Goal: Task Accomplishment & Management: Complete application form

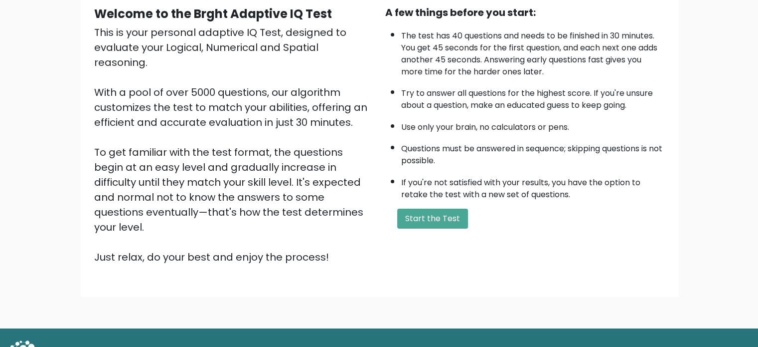
scroll to position [102, 0]
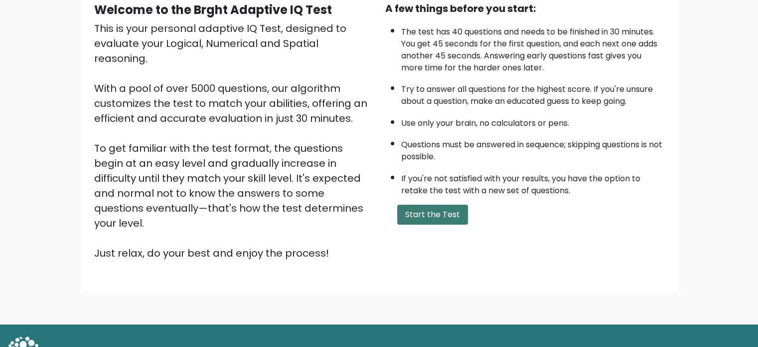
click at [457, 215] on button "Start the Test" at bounding box center [432, 214] width 71 height 20
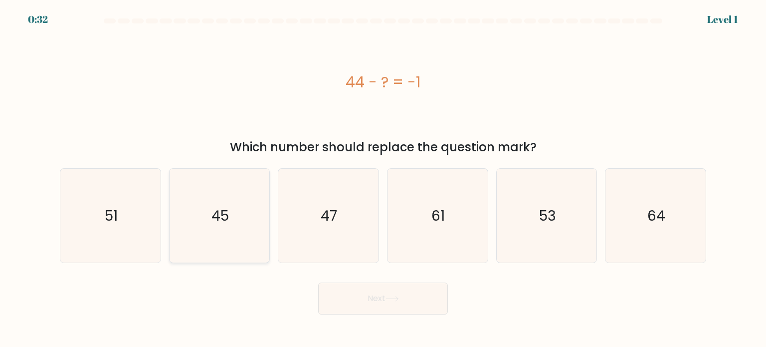
click at [226, 211] on text "45" at bounding box center [219, 215] width 17 height 20
click at [383, 179] on input "b. 45" at bounding box center [383, 176] width 0 height 5
radio input "true"
click at [381, 293] on button "Next" at bounding box center [383, 298] width 130 height 32
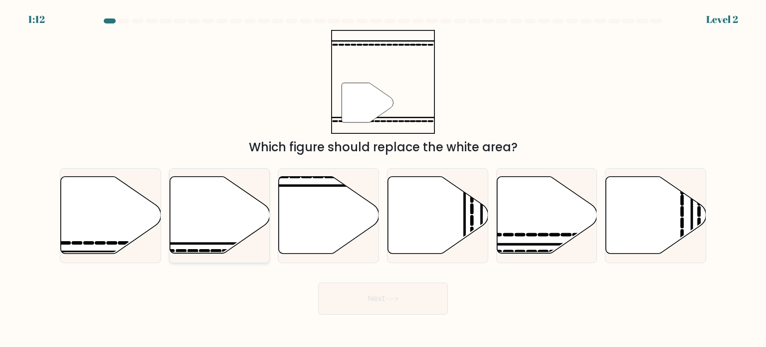
click at [223, 220] on icon at bounding box center [220, 215] width 100 height 77
click at [383, 179] on input "b." at bounding box center [383, 176] width 0 height 5
radio input "true"
click at [373, 299] on button "Next" at bounding box center [383, 298] width 130 height 32
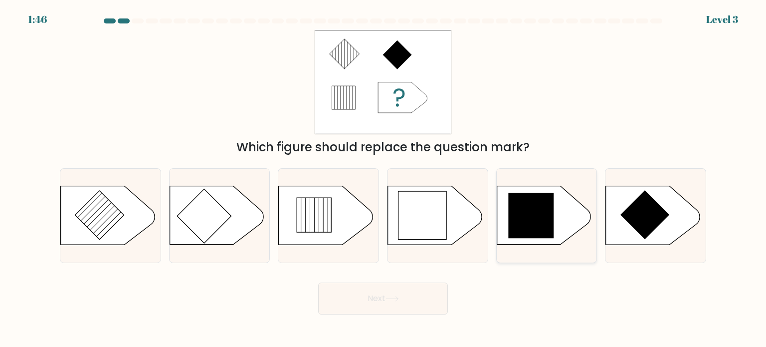
click at [536, 214] on icon at bounding box center [530, 215] width 45 height 45
click at [383, 179] on input "e." at bounding box center [383, 176] width 0 height 5
radio input "true"
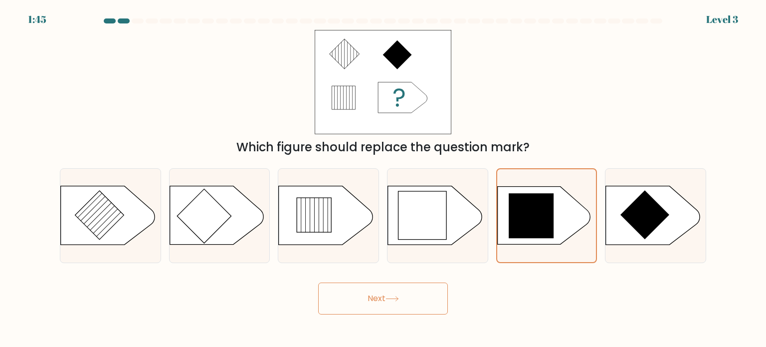
click at [397, 298] on icon at bounding box center [391, 298] width 13 height 5
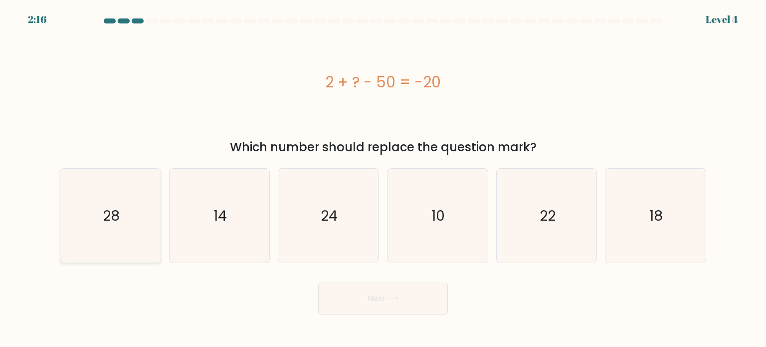
click at [118, 212] on text "28" at bounding box center [111, 215] width 17 height 20
click at [383, 179] on input "a. 28" at bounding box center [383, 176] width 0 height 5
radio input "true"
click at [385, 297] on button "Next" at bounding box center [383, 298] width 130 height 32
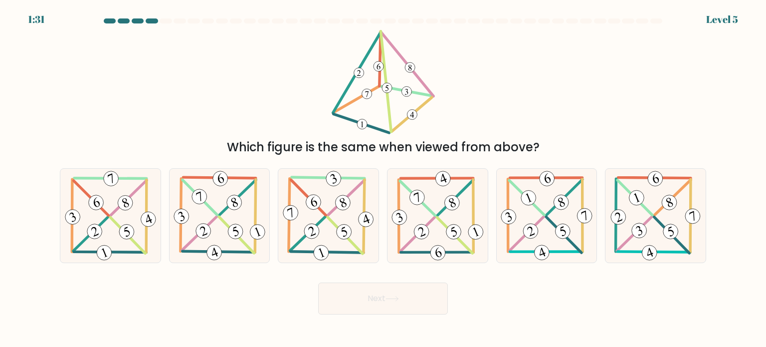
click at [384, 203] on div "d." at bounding box center [437, 215] width 109 height 95
click at [365, 209] on icon at bounding box center [328, 216] width 95 height 94
click at [383, 179] on input "c." at bounding box center [383, 176] width 0 height 5
radio input "true"
click at [387, 294] on button "Next" at bounding box center [383, 298] width 130 height 32
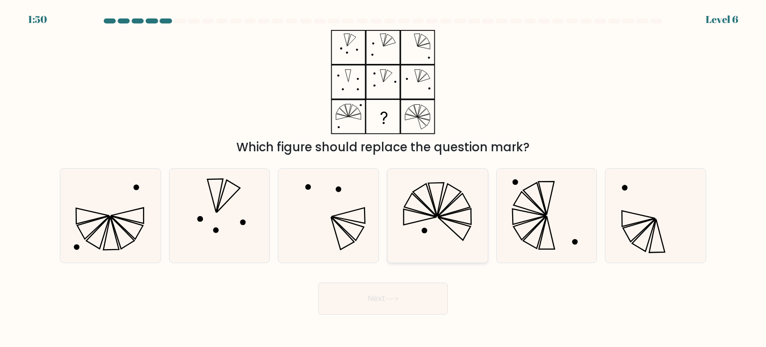
click at [420, 236] on icon at bounding box center [437, 216] width 94 height 94
click at [383, 179] on input "d." at bounding box center [383, 176] width 0 height 5
radio input "true"
click at [396, 296] on icon at bounding box center [391, 298] width 13 height 5
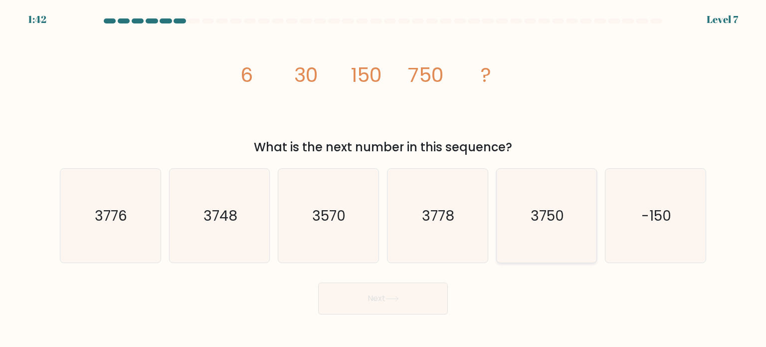
click at [548, 215] on text "3750" at bounding box center [547, 215] width 33 height 20
click at [383, 179] on input "e. 3750" at bounding box center [383, 176] width 0 height 5
radio input "true"
click at [390, 295] on button "Next" at bounding box center [383, 298] width 130 height 32
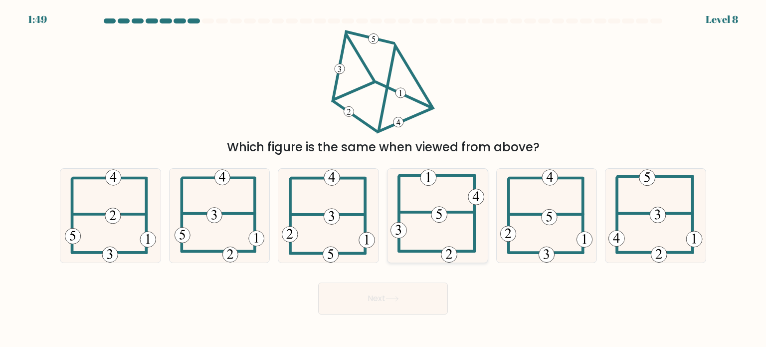
click at [465, 228] on icon at bounding box center [437, 216] width 94 height 94
click at [383, 179] on input "d." at bounding box center [383, 176] width 0 height 5
radio input "true"
click at [424, 293] on button "Next" at bounding box center [383, 298] width 130 height 32
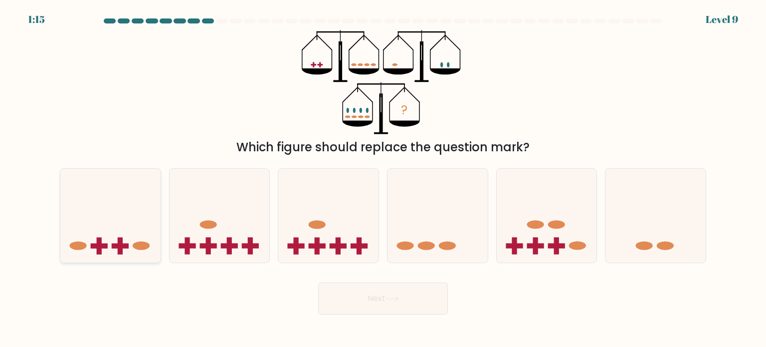
click at [128, 231] on icon at bounding box center [110, 215] width 100 height 83
click at [383, 179] on input "a." at bounding box center [383, 176] width 0 height 5
radio input "true"
click at [385, 297] on button "Next" at bounding box center [383, 298] width 130 height 32
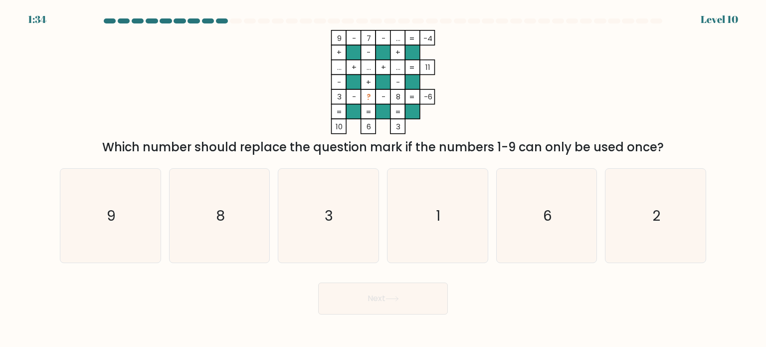
click at [399, 40] on tspan "..." at bounding box center [398, 38] width 4 height 10
click at [543, 203] on icon "6" at bounding box center [547, 216] width 94 height 94
click at [383, 179] on input "e. 6" at bounding box center [383, 176] width 0 height 5
radio input "true"
click at [350, 222] on icon "3" at bounding box center [328, 216] width 94 height 94
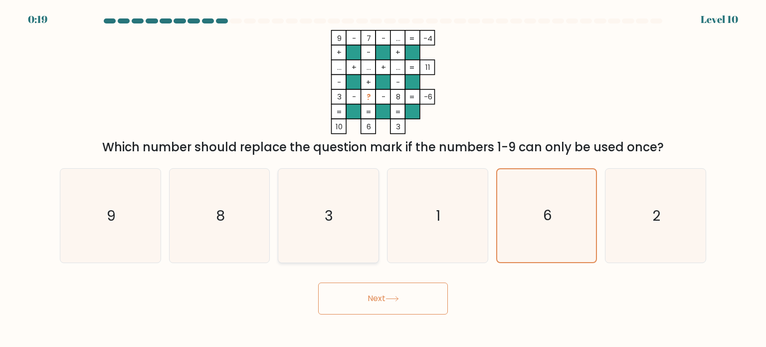
click at [383, 179] on input "c. 3" at bounding box center [383, 176] width 0 height 5
radio input "true"
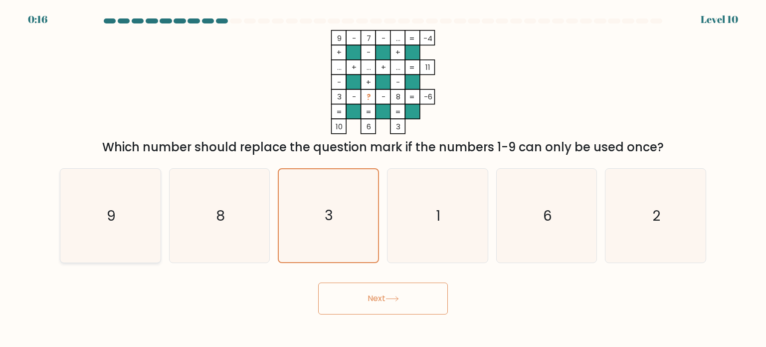
click at [130, 205] on icon "9" at bounding box center [110, 216] width 94 height 94
click at [383, 179] on input "a. 9" at bounding box center [383, 176] width 0 height 5
radio input "true"
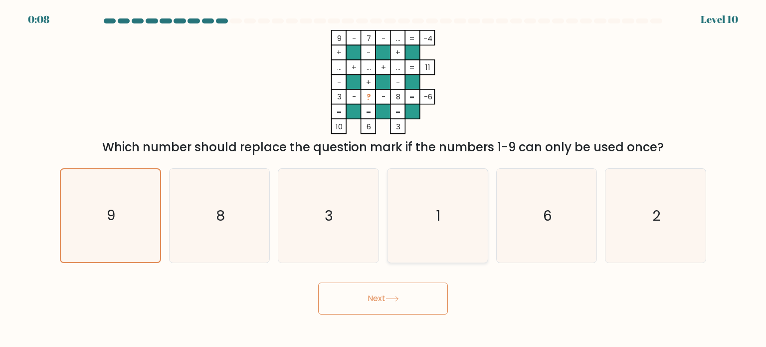
click at [433, 202] on icon "1" at bounding box center [437, 216] width 94 height 94
click at [383, 179] on input "d. 1" at bounding box center [383, 176] width 0 height 5
radio input "true"
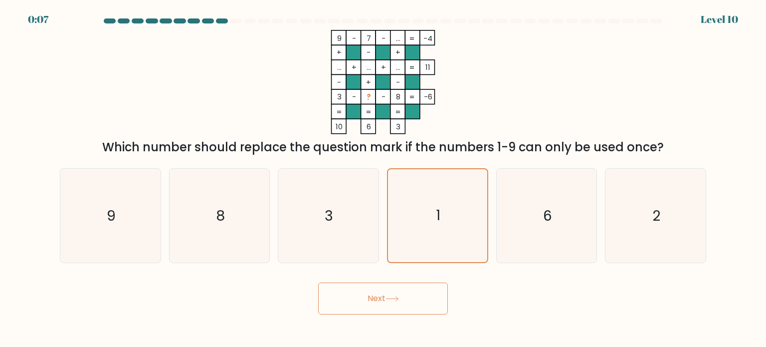
click at [412, 313] on button "Next" at bounding box center [383, 298] width 130 height 32
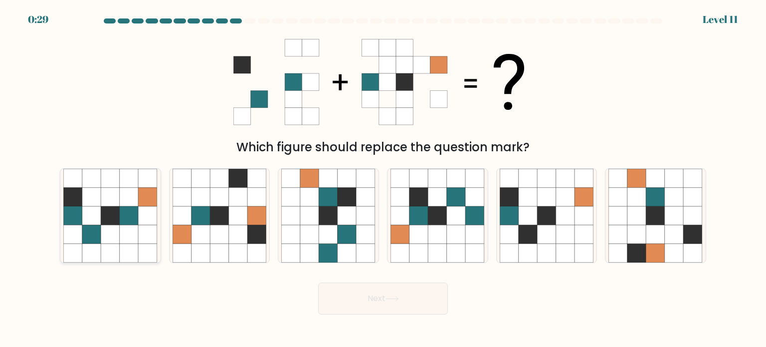
click at [123, 213] on icon at bounding box center [129, 215] width 19 height 19
click at [383, 179] on input "a." at bounding box center [383, 176] width 0 height 5
radio input "true"
click at [107, 204] on icon at bounding box center [110, 196] width 18 height 18
click at [383, 179] on input "a." at bounding box center [383, 176] width 0 height 5
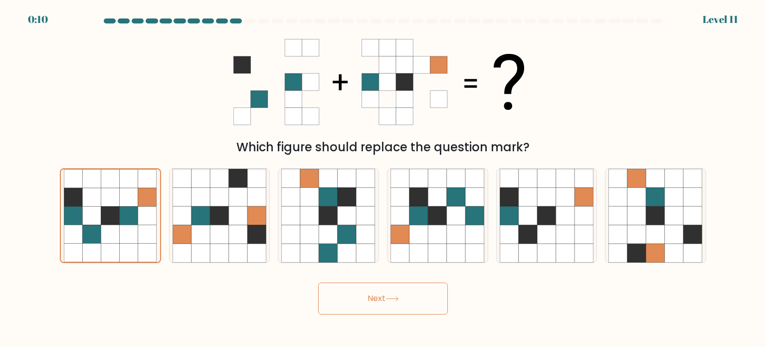
click at [389, 295] on button "Next" at bounding box center [383, 298] width 130 height 32
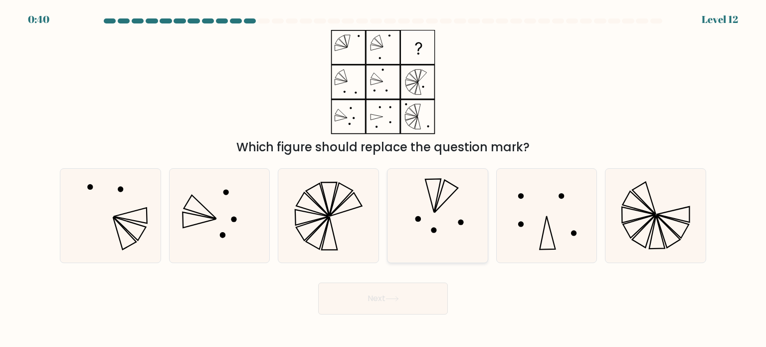
click at [456, 198] on icon at bounding box center [437, 216] width 94 height 94
click at [383, 179] on input "d." at bounding box center [383, 176] width 0 height 5
radio input "true"
click at [456, 198] on icon at bounding box center [437, 215] width 93 height 93
click at [383, 179] on input "d." at bounding box center [383, 176] width 0 height 5
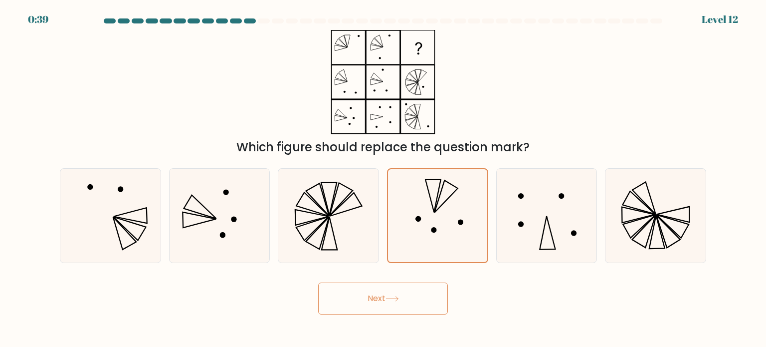
click at [388, 292] on button "Next" at bounding box center [383, 298] width 130 height 32
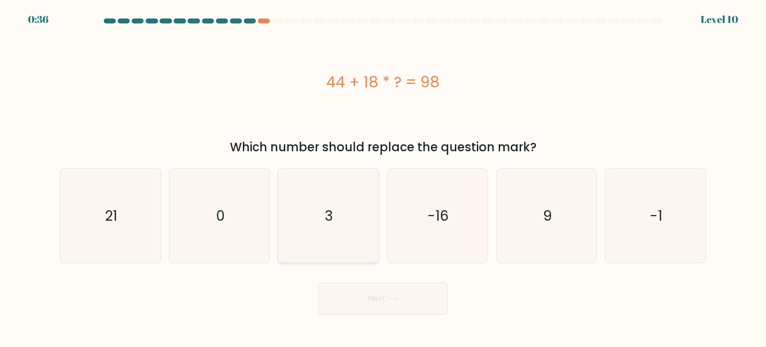
click at [307, 206] on icon "3" at bounding box center [328, 216] width 94 height 94
click at [383, 179] on input "c. 3" at bounding box center [383, 176] width 0 height 5
radio input "true"
click at [373, 292] on button "Next" at bounding box center [383, 298] width 130 height 32
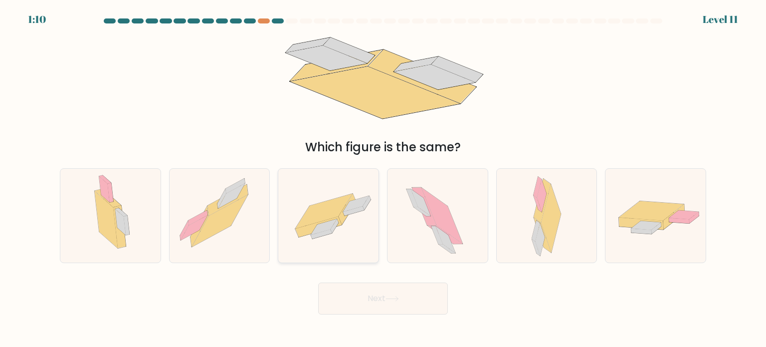
click at [335, 224] on icon at bounding box center [335, 226] width 8 height 14
click at [383, 179] on input "c." at bounding box center [383, 176] width 0 height 5
radio input "true"
click at [391, 293] on button "Next" at bounding box center [383, 298] width 130 height 32
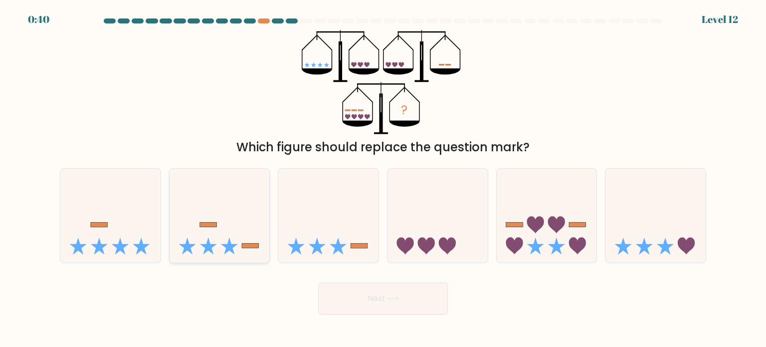
click at [235, 245] on icon at bounding box center [229, 245] width 17 height 17
click at [383, 179] on input "b." at bounding box center [383, 176] width 0 height 5
radio input "true"
click at [354, 299] on button "Next" at bounding box center [383, 298] width 130 height 32
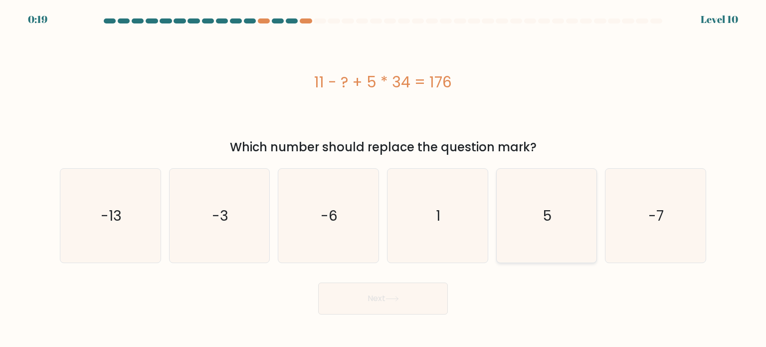
click at [553, 205] on icon "5" at bounding box center [547, 216] width 94 height 94
click at [383, 179] on input "e. 5" at bounding box center [383, 176] width 0 height 5
radio input "true"
click at [401, 300] on button "Next" at bounding box center [383, 298] width 130 height 32
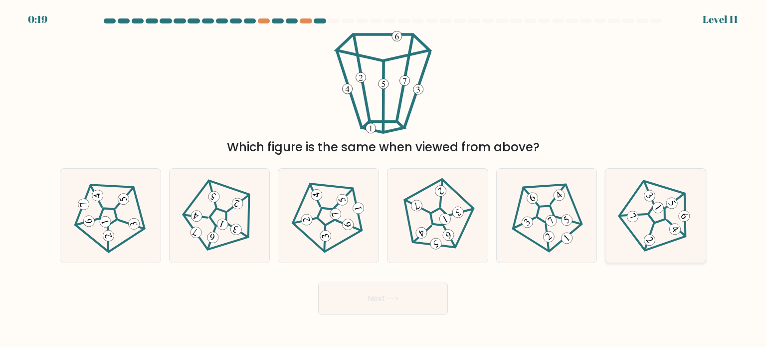
click at [653, 220] on 142 at bounding box center [658, 213] width 24 height 24
click at [383, 179] on input "f." at bounding box center [383, 176] width 0 height 5
radio input "true"
click at [412, 288] on button "Next" at bounding box center [383, 298] width 130 height 32
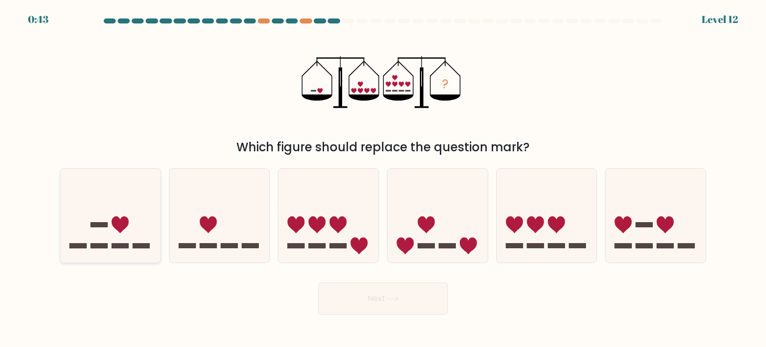
click at [126, 234] on icon at bounding box center [110, 215] width 100 height 83
click at [383, 179] on input "a." at bounding box center [383, 176] width 0 height 5
radio input "true"
click at [383, 299] on button "Next" at bounding box center [383, 298] width 130 height 32
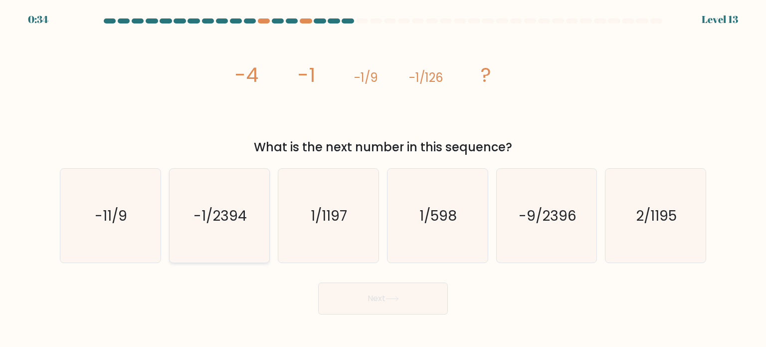
click at [209, 211] on text "-1/2394" at bounding box center [219, 215] width 53 height 20
click at [383, 179] on input "b. -1/2394" at bounding box center [383, 176] width 0 height 5
radio input "true"
click at [363, 294] on button "Next" at bounding box center [383, 298] width 130 height 32
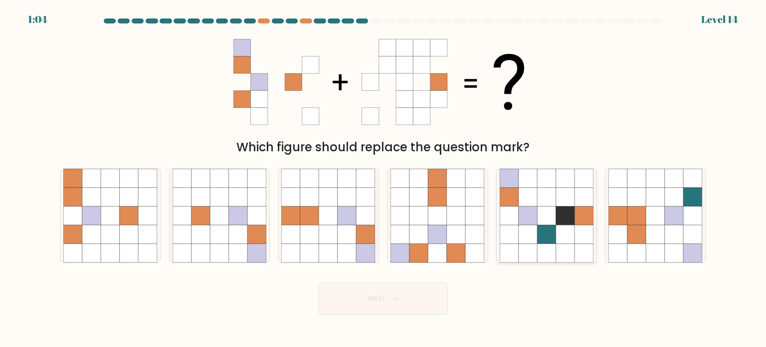
click at [561, 209] on icon at bounding box center [565, 215] width 19 height 19
click at [383, 179] on input "e." at bounding box center [383, 176] width 0 height 5
radio input "true"
click at [616, 294] on div "Next" at bounding box center [383, 294] width 658 height 39
click at [429, 207] on icon at bounding box center [437, 215] width 19 height 19
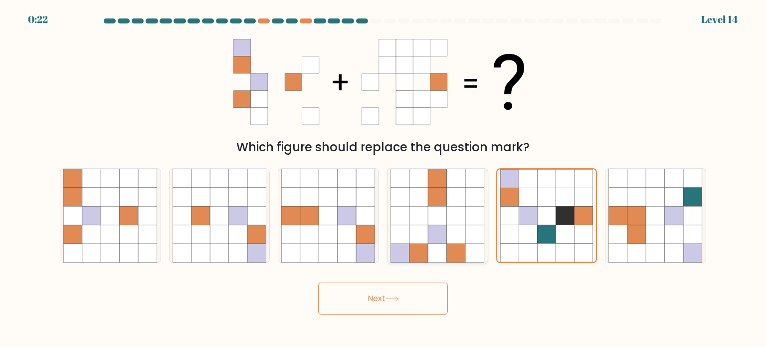
click at [383, 179] on input "d." at bounding box center [383, 176] width 0 height 5
radio input "true"
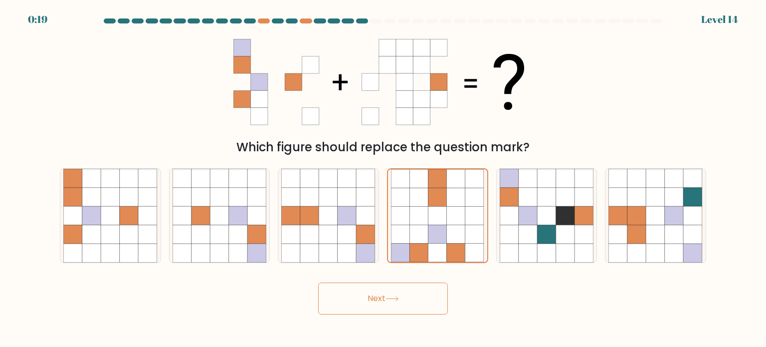
click at [287, 281] on div "Next" at bounding box center [383, 294] width 658 height 39
click at [104, 228] on icon at bounding box center [110, 233] width 19 height 19
click at [383, 179] on input "a." at bounding box center [383, 176] width 0 height 5
radio input "true"
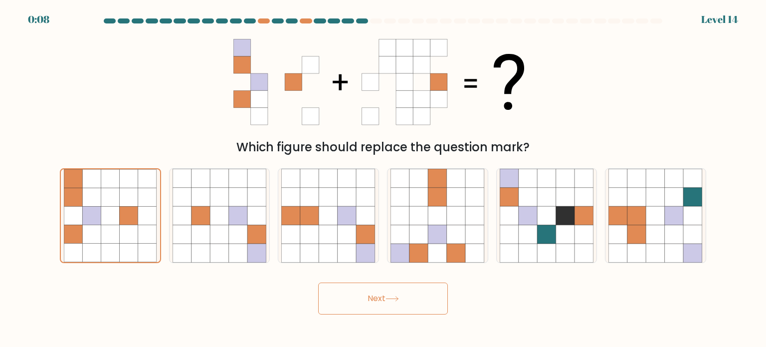
click at [416, 303] on button "Next" at bounding box center [383, 298] width 130 height 32
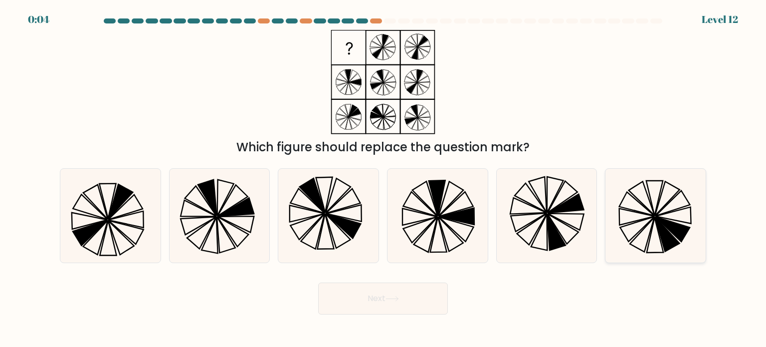
click at [664, 220] on icon at bounding box center [673, 228] width 34 height 25
click at [383, 179] on input "f." at bounding box center [383, 176] width 0 height 5
radio input "true"
click at [375, 293] on button "Next" at bounding box center [383, 298] width 130 height 32
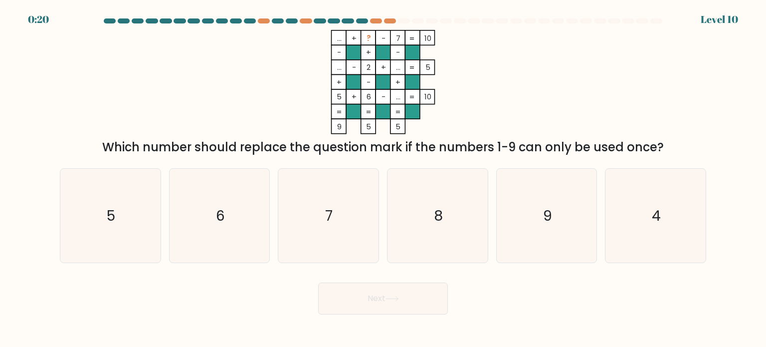
click at [396, 99] on tspan "..." at bounding box center [398, 96] width 4 height 10
click at [353, 209] on icon "7" at bounding box center [328, 216] width 94 height 94
click at [383, 179] on input "c. 7" at bounding box center [383, 176] width 0 height 5
radio input "true"
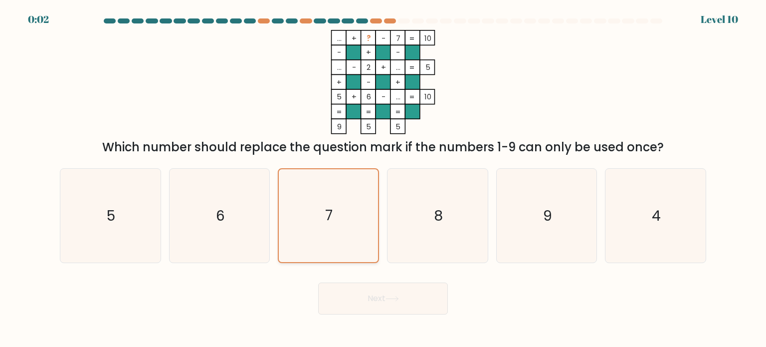
click at [353, 209] on icon "7" at bounding box center [328, 215] width 93 height 93
click at [383, 179] on input "c. 7" at bounding box center [383, 176] width 0 height 5
click at [371, 297] on button "Next" at bounding box center [383, 298] width 130 height 32
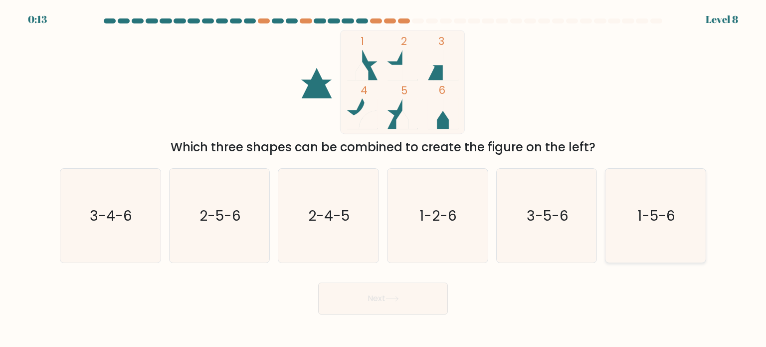
click at [658, 221] on text "1-5-6" at bounding box center [656, 215] width 38 height 20
click at [383, 179] on input "f. 1-5-6" at bounding box center [383, 176] width 0 height 5
radio input "true"
click at [377, 305] on button "Next" at bounding box center [383, 298] width 130 height 32
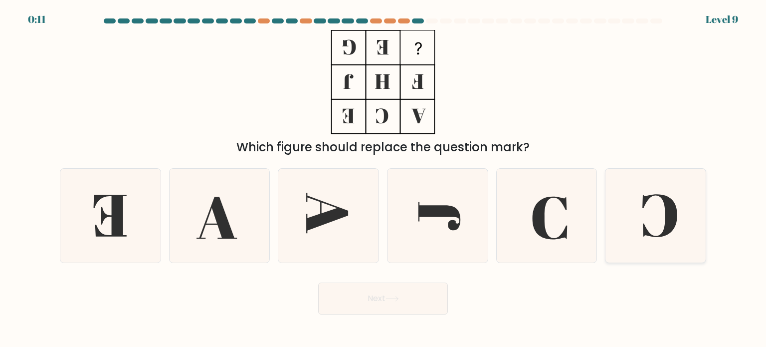
click at [688, 206] on icon at bounding box center [655, 216] width 94 height 94
click at [383, 179] on input "f." at bounding box center [383, 176] width 0 height 5
radio input "true"
click at [379, 293] on button "Next" at bounding box center [383, 298] width 130 height 32
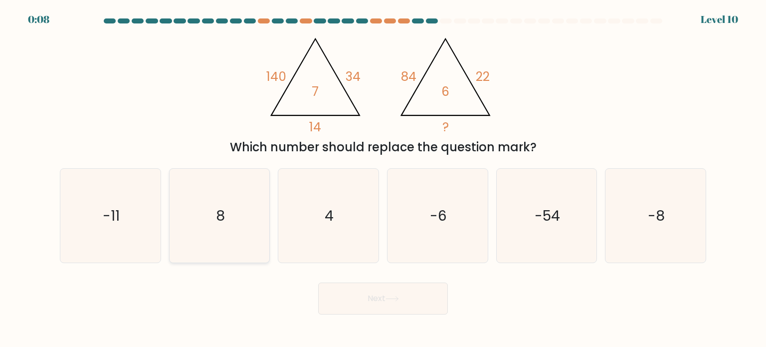
click at [207, 228] on icon "8" at bounding box center [220, 216] width 94 height 94
click at [383, 179] on input "b. 8" at bounding box center [383, 176] width 0 height 5
radio input "true"
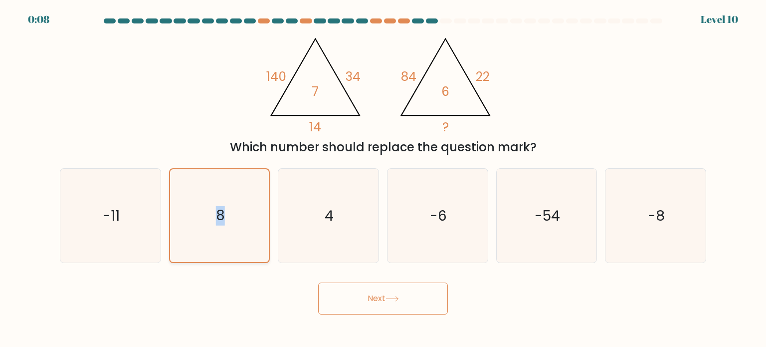
click at [207, 228] on icon "8" at bounding box center [219, 215] width 93 height 93
click at [383, 179] on input "b. 8" at bounding box center [383, 176] width 0 height 5
click at [376, 295] on button "Next" at bounding box center [383, 298] width 130 height 32
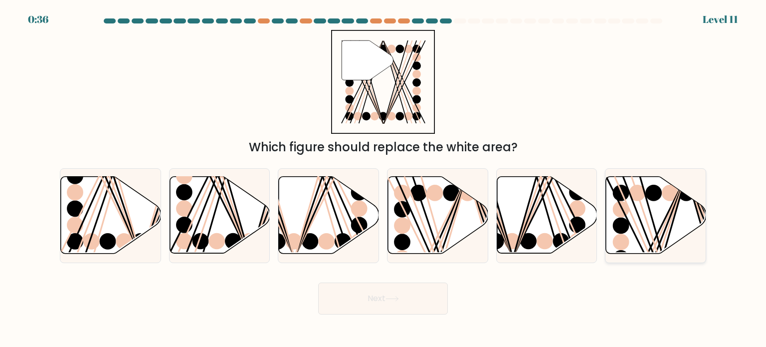
click at [650, 221] on icon at bounding box center [656, 215] width 100 height 77
click at [383, 179] on input "f." at bounding box center [383, 176] width 0 height 5
radio input "true"
click at [355, 295] on button "Next" at bounding box center [383, 298] width 130 height 32
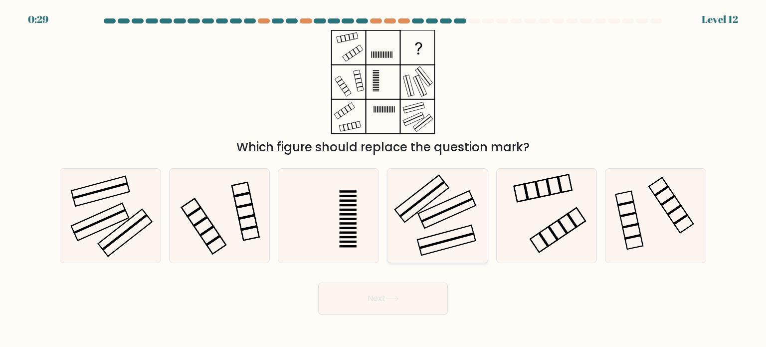
click at [455, 212] on icon at bounding box center [437, 216] width 94 height 94
click at [383, 179] on input "d." at bounding box center [383, 176] width 0 height 5
radio input "true"
click at [397, 303] on button "Next" at bounding box center [383, 298] width 130 height 32
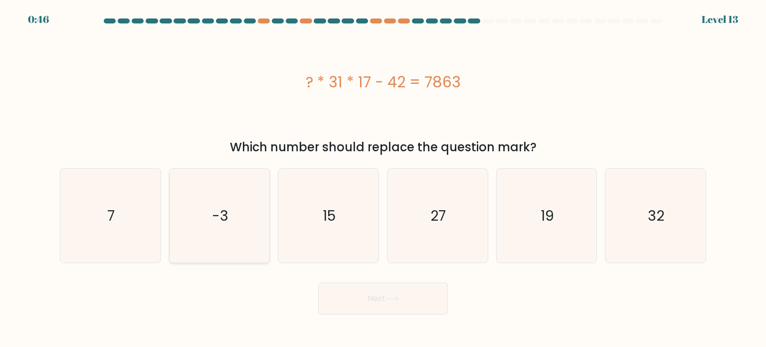
click at [245, 210] on icon "-3" at bounding box center [220, 216] width 94 height 94
click at [383, 179] on input "b. -3" at bounding box center [383, 176] width 0 height 5
radio input "true"
click at [394, 299] on icon at bounding box center [392, 298] width 12 height 4
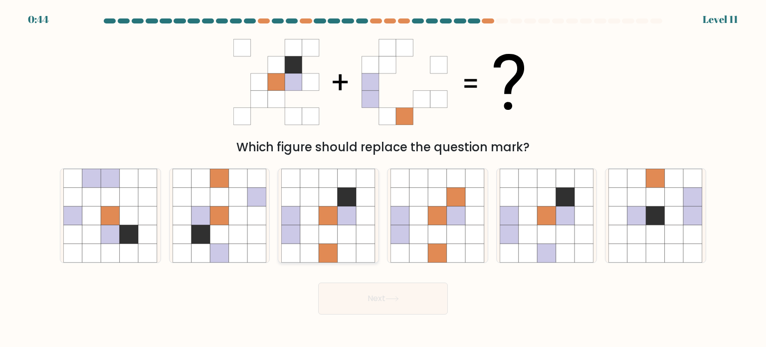
click at [339, 227] on icon at bounding box center [347, 233] width 19 height 19
click at [383, 179] on input "c." at bounding box center [383, 176] width 0 height 5
radio input "true"
click at [339, 227] on icon at bounding box center [347, 233] width 18 height 18
click at [383, 179] on input "c." at bounding box center [383, 176] width 0 height 5
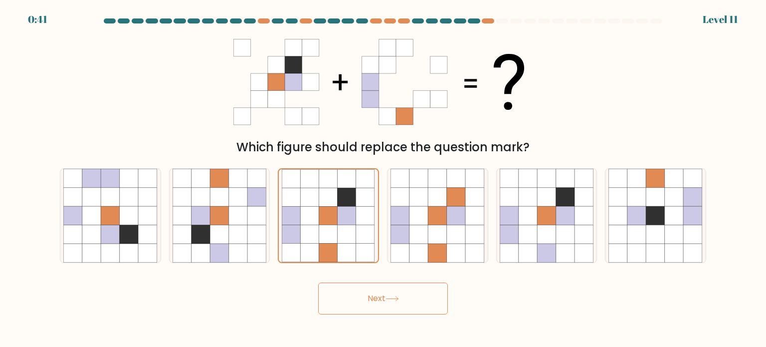
click at [399, 295] on button "Next" at bounding box center [383, 298] width 130 height 32
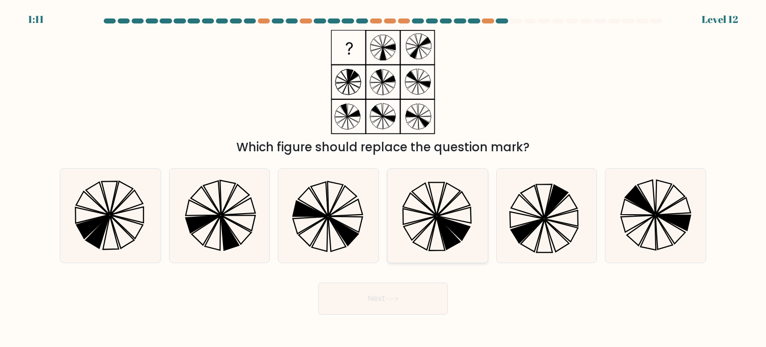
click at [464, 236] on icon at bounding box center [453, 227] width 33 height 23
click at [383, 179] on input "d." at bounding box center [383, 176] width 0 height 5
radio input "true"
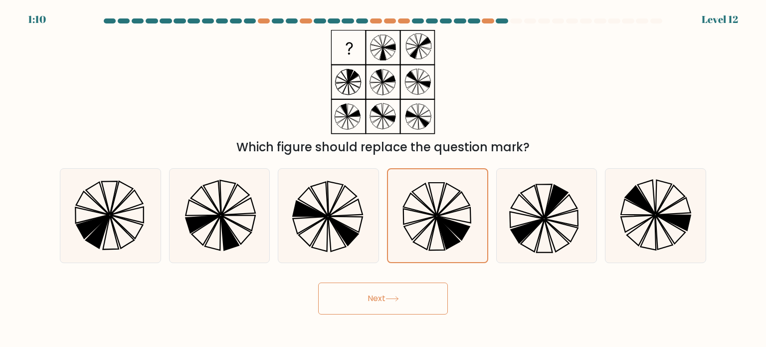
click at [409, 297] on button "Next" at bounding box center [383, 298] width 130 height 32
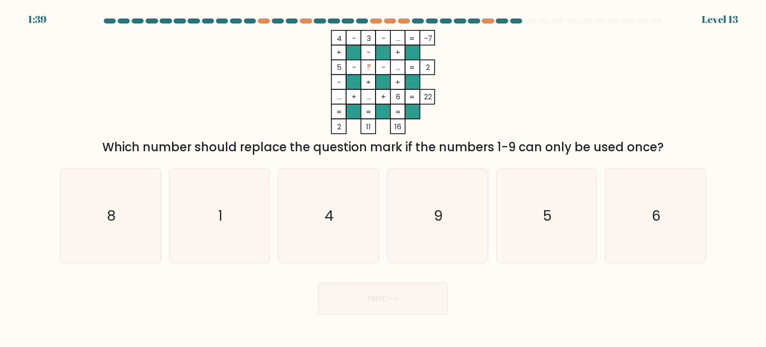
click at [398, 39] on tspan "..." at bounding box center [398, 38] width 4 height 10
click at [399, 68] on tspan "..." at bounding box center [398, 67] width 4 height 10
click at [558, 202] on icon "5" at bounding box center [547, 216] width 94 height 94
click at [383, 179] on input "e. 5" at bounding box center [383, 176] width 0 height 5
radio input "true"
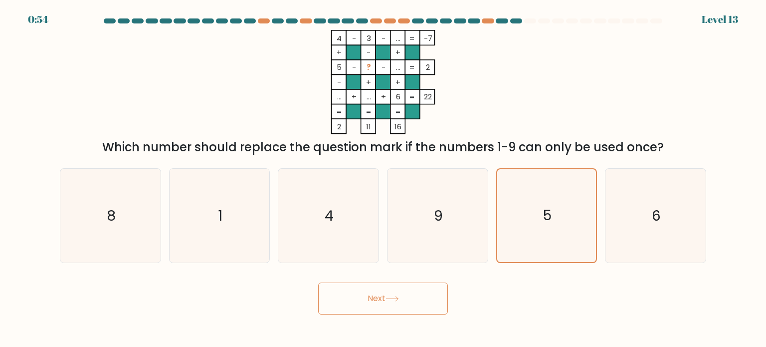
click at [391, 299] on icon at bounding box center [391, 298] width 13 height 5
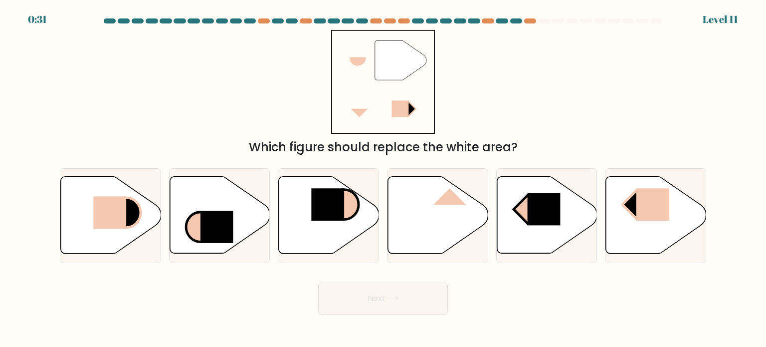
click at [416, 73] on icon """ at bounding box center [383, 82] width 104 height 104
click at [647, 201] on rect at bounding box center [652, 204] width 33 height 32
click at [383, 179] on input "f." at bounding box center [383, 176] width 0 height 5
radio input "true"
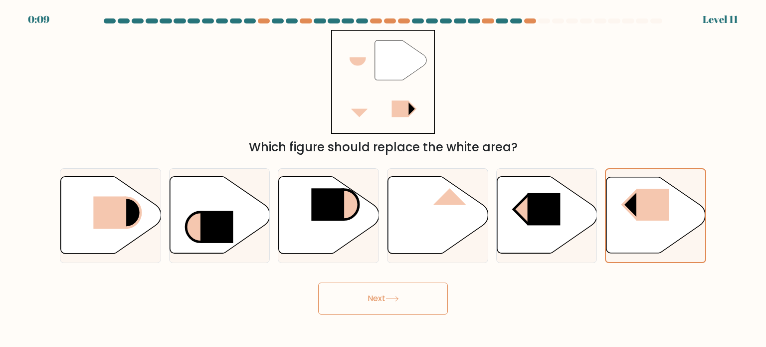
click at [402, 293] on button "Next" at bounding box center [383, 298] width 130 height 32
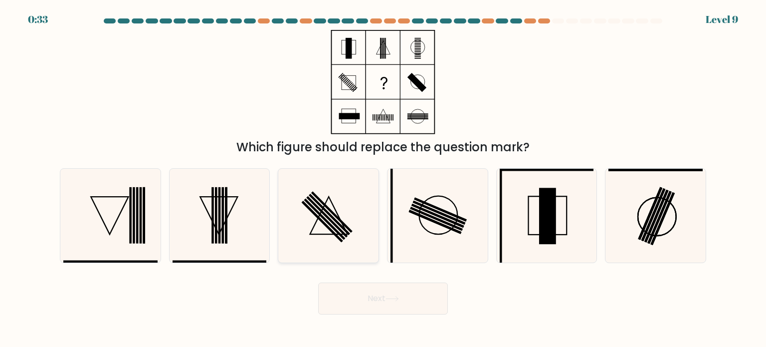
click at [329, 211] on icon at bounding box center [328, 216] width 94 height 94
click at [383, 179] on input "c." at bounding box center [383, 176] width 0 height 5
radio input "true"
click at [377, 301] on button "Next" at bounding box center [383, 298] width 130 height 32
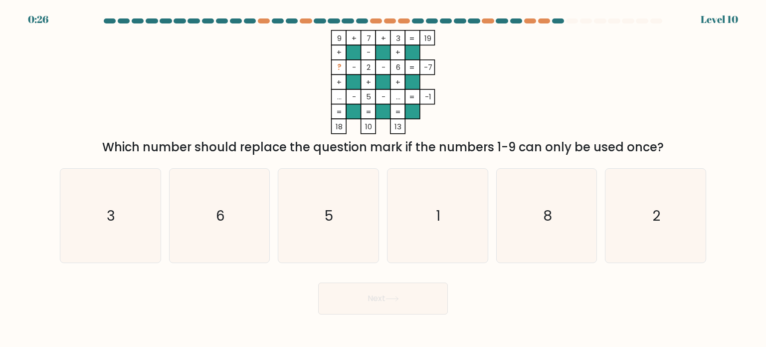
click at [398, 96] on tspan "..." at bounding box center [398, 96] width 4 height 10
click at [397, 96] on tspan "..." at bounding box center [398, 96] width 4 height 10
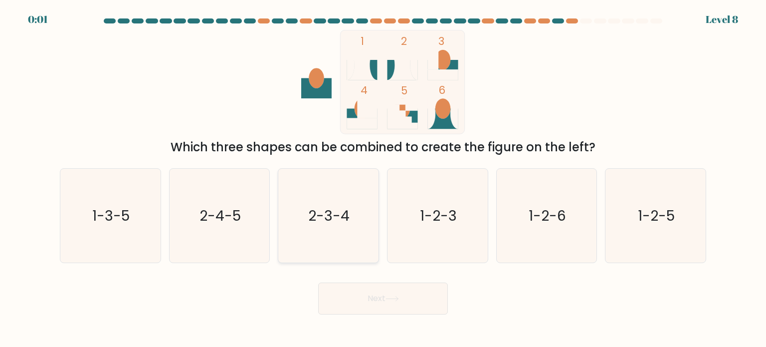
click at [323, 216] on text "2-3-4" at bounding box center [329, 215] width 41 height 20
click at [383, 179] on input "c. 2-3-4" at bounding box center [383, 176] width 0 height 5
radio input "true"
drag, startPoint x: 368, startPoint y: 327, endPoint x: 368, endPoint y: 315, distance: 12.0
click at [368, 318] on body "0:01 Level 8" at bounding box center [383, 173] width 766 height 347
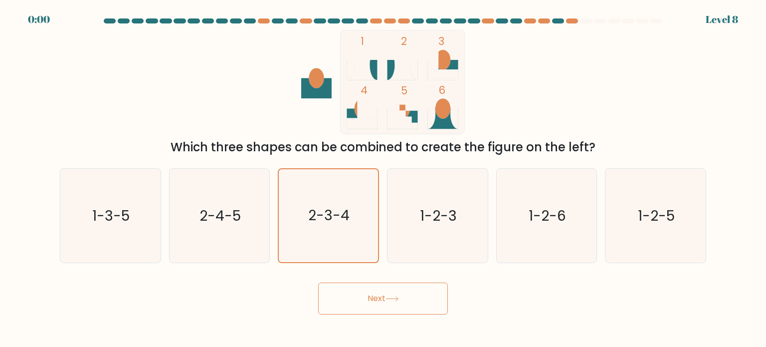
click at [371, 297] on button "Next" at bounding box center [383, 298] width 130 height 32
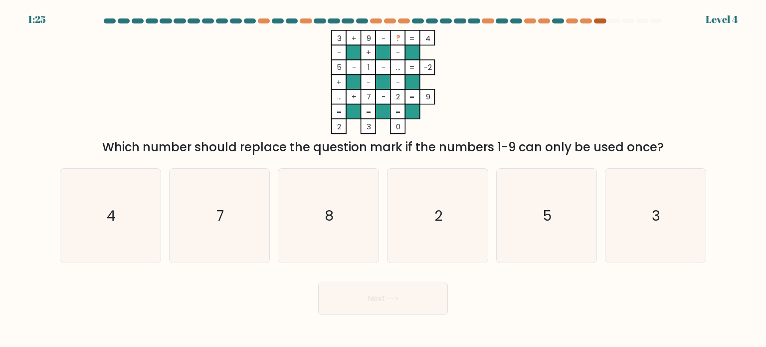
click at [600, 19] on div at bounding box center [600, 20] width 12 height 5
click at [612, 18] on div at bounding box center [614, 20] width 12 height 5
click at [583, 18] on div at bounding box center [586, 20] width 12 height 5
click at [339, 201] on icon "8" at bounding box center [328, 216] width 94 height 94
click at [383, 179] on input "c. 8" at bounding box center [383, 176] width 0 height 5
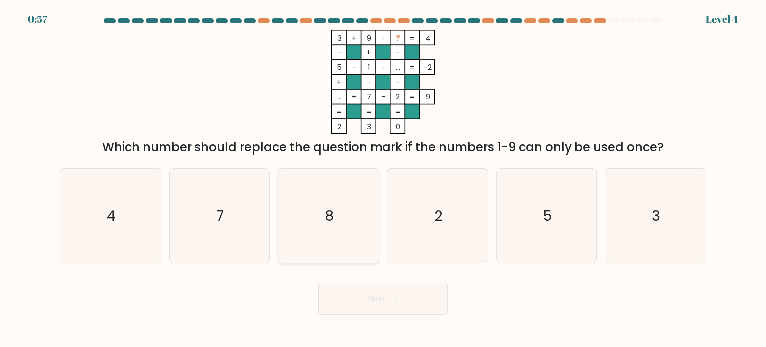
radio input "true"
click at [372, 293] on button "Next" at bounding box center [383, 298] width 130 height 32
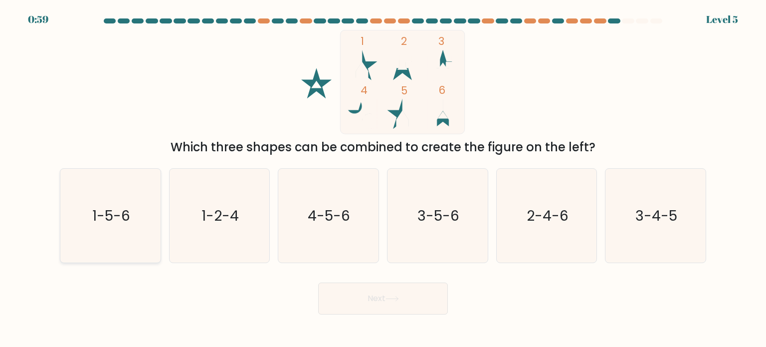
click at [141, 220] on icon "1-5-6" at bounding box center [110, 216] width 94 height 94
click at [383, 179] on input "a. 1-5-6" at bounding box center [383, 176] width 0 height 5
radio input "true"
click at [363, 300] on button "Next" at bounding box center [383, 298] width 130 height 32
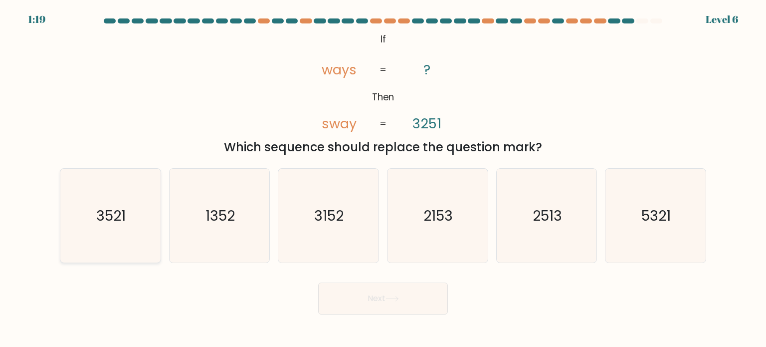
click at [122, 217] on text "3521" at bounding box center [111, 215] width 29 height 20
click at [383, 179] on input "a. 3521" at bounding box center [383, 176] width 0 height 5
radio input "true"
click at [558, 216] on text "2513" at bounding box center [547, 215] width 29 height 20
click at [383, 179] on input "e. 2513" at bounding box center [383, 176] width 0 height 5
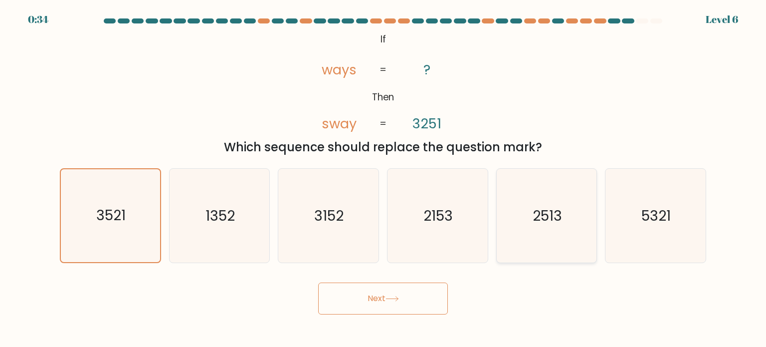
radio input "true"
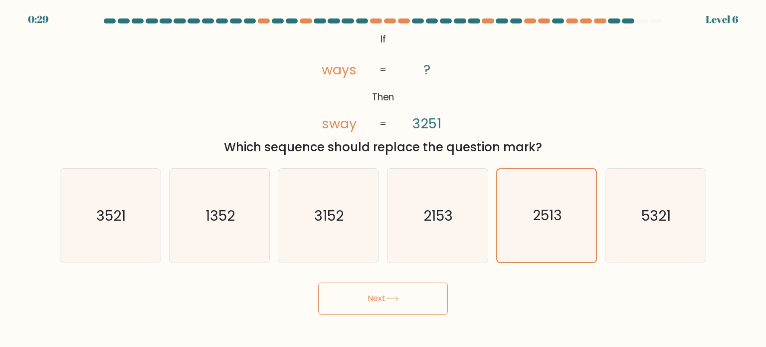
click at [399, 297] on icon at bounding box center [391, 298] width 13 height 5
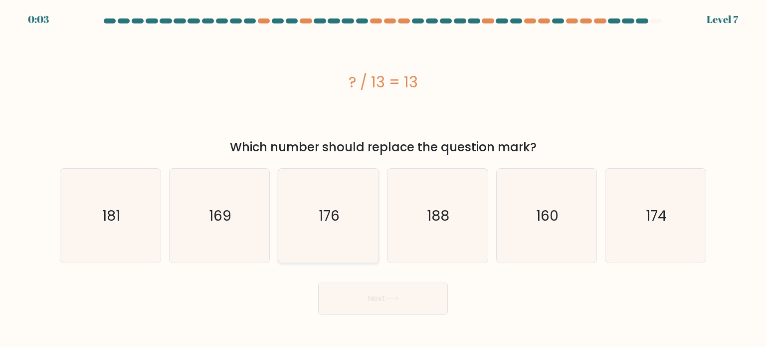
click at [323, 224] on text "176" at bounding box center [329, 215] width 21 height 20
click at [383, 179] on input "c. 176" at bounding box center [383, 176] width 0 height 5
radio input "true"
click at [384, 298] on button "Next" at bounding box center [383, 298] width 130 height 32
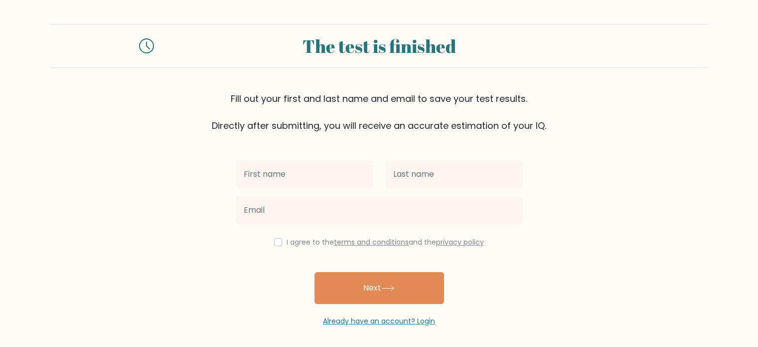
click at [325, 165] on input "text" at bounding box center [305, 174] width 138 height 28
click at [301, 173] on input "DLOVAN" at bounding box center [305, 174] width 138 height 28
type input "D"
type input "Dlovan"
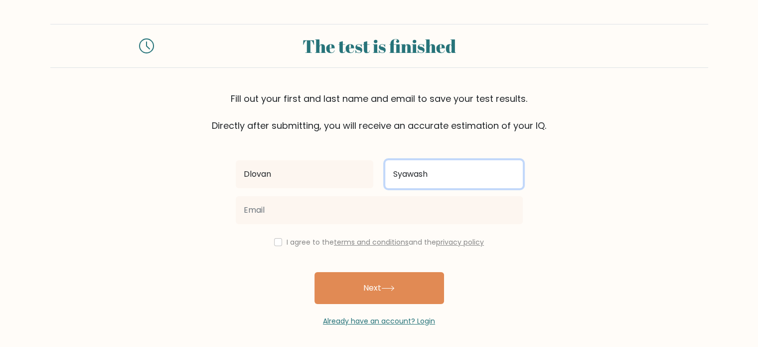
type input "Syawash"
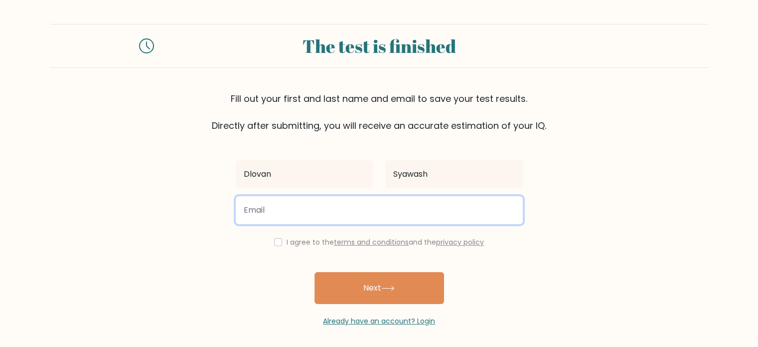
click at [321, 205] on input "email" at bounding box center [379, 210] width 287 height 28
type input "[EMAIL_ADDRESS][DOMAIN_NAME]"
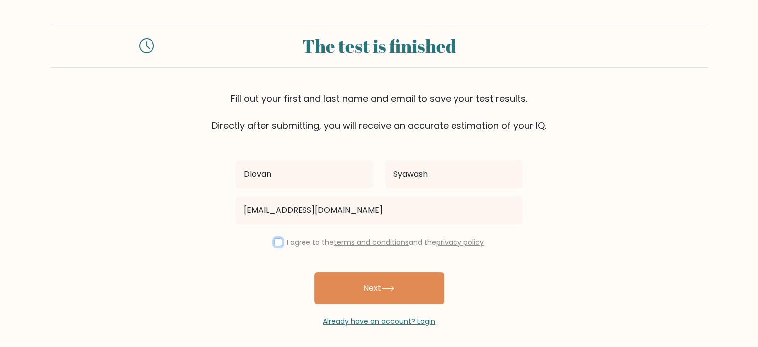
click at [278, 239] on input "checkbox" at bounding box center [278, 242] width 8 height 8
checkbox input "true"
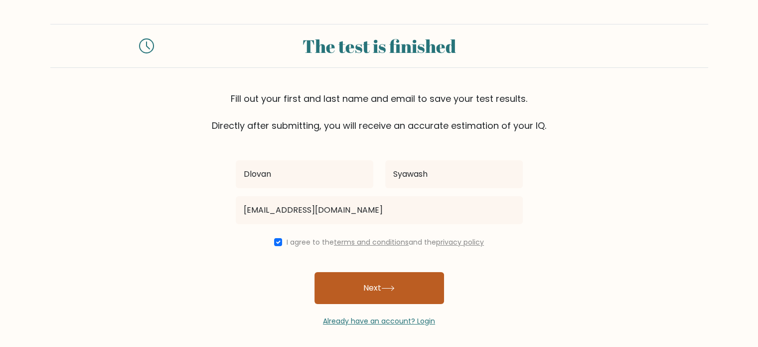
click at [406, 289] on button "Next" at bounding box center [380, 288] width 130 height 32
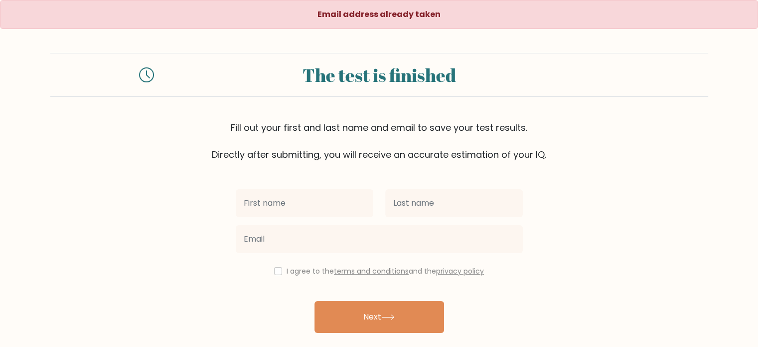
scroll to position [32, 0]
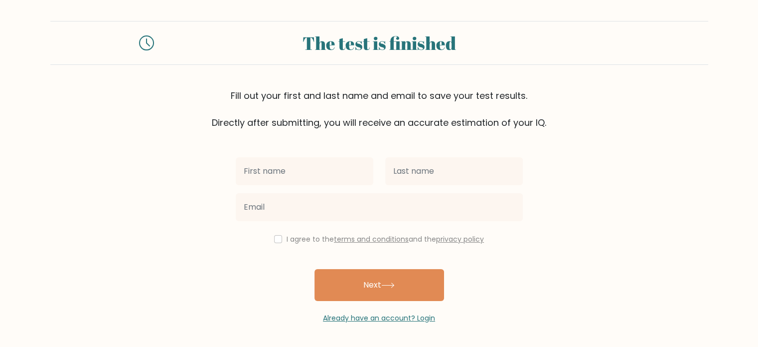
click at [277, 177] on input "text" at bounding box center [305, 171] width 138 height 28
type input "Dlovan"
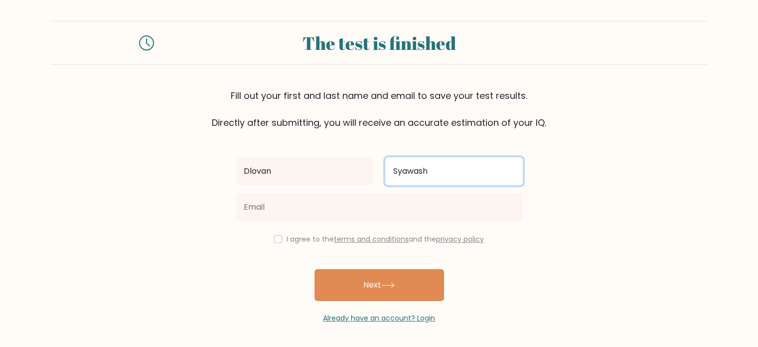
type input "Syawash"
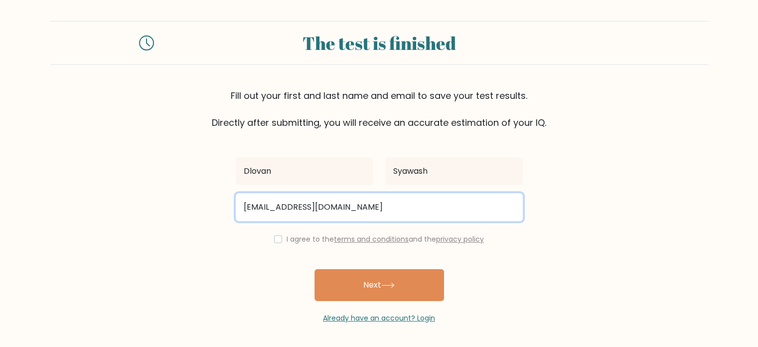
type input "gashtt@gmail.com"
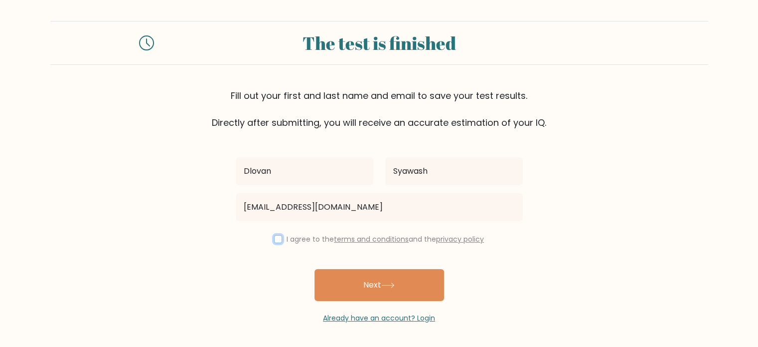
click at [279, 240] on input "checkbox" at bounding box center [278, 239] width 8 height 8
checkbox input "true"
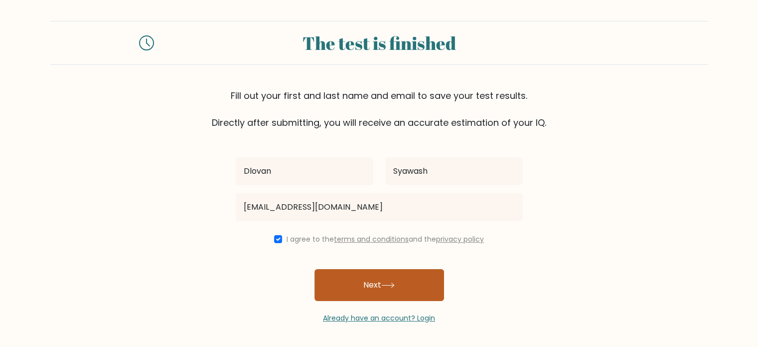
click at [382, 288] on button "Next" at bounding box center [380, 285] width 130 height 32
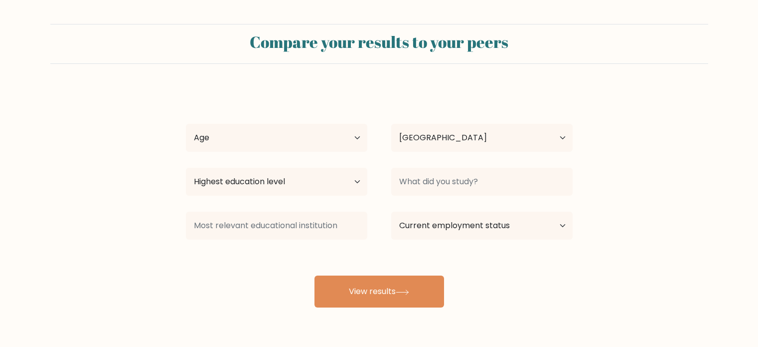
select select "IQ"
click at [207, 127] on select "Age Under [DEMOGRAPHIC_DATA] [DEMOGRAPHIC_DATA] [DEMOGRAPHIC_DATA] [DEMOGRAPHIC…" at bounding box center [276, 138] width 181 height 28
select select "18_24"
click at [186, 124] on select "Age Under [DEMOGRAPHIC_DATA] [DEMOGRAPHIC_DATA] [DEMOGRAPHIC_DATA] [DEMOGRAPHIC…" at bounding box center [276, 138] width 181 height 28
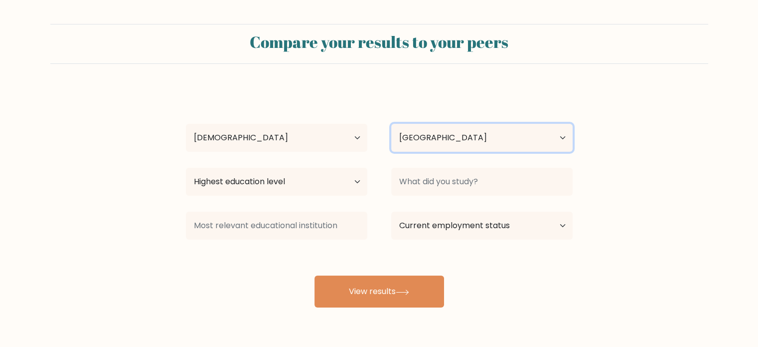
drag, startPoint x: 413, startPoint y: 141, endPoint x: 418, endPoint y: 150, distance: 10.3
click at [414, 141] on select "Country [GEOGRAPHIC_DATA] [GEOGRAPHIC_DATA] [GEOGRAPHIC_DATA] [US_STATE] [GEOGR…" at bounding box center [481, 138] width 181 height 28
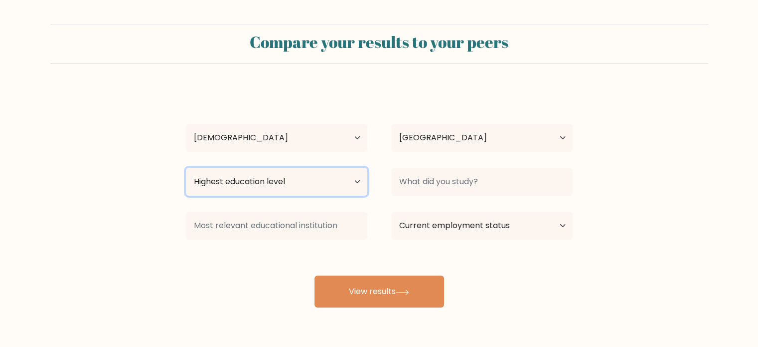
click at [265, 177] on select "Highest education level No schooling Primary Lower Secondary Upper Secondary Oc…" at bounding box center [276, 182] width 181 height 28
select select "bachelors_degree"
click at [186, 168] on select "Highest education level No schooling Primary Lower Secondary Upper Secondary Oc…" at bounding box center [276, 182] width 181 height 28
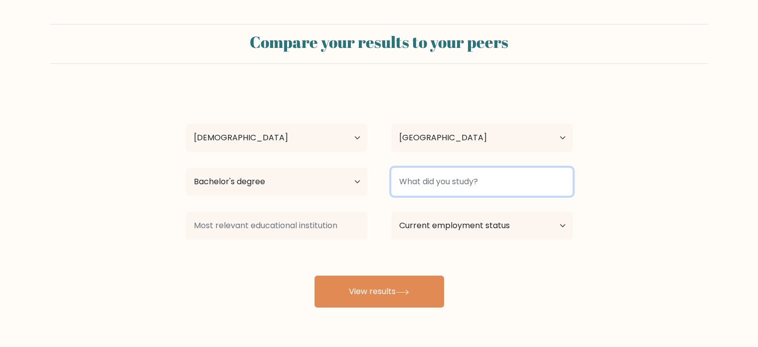
click at [420, 171] on input at bounding box center [481, 182] width 181 height 28
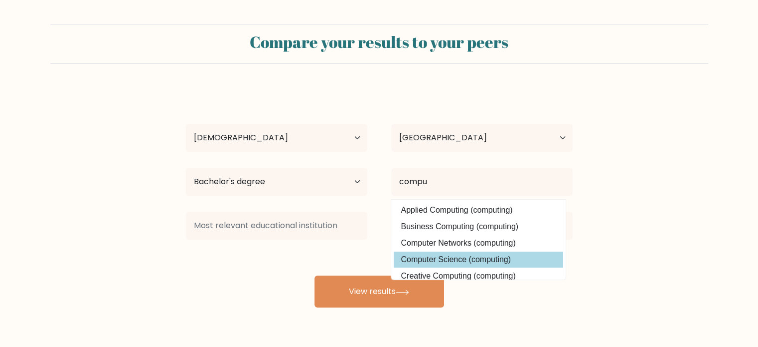
click at [451, 263] on option "Computer Science (computing)" at bounding box center [479, 259] width 170 height 16
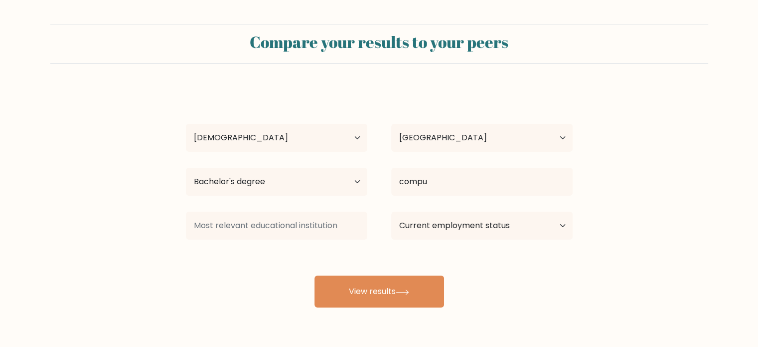
type input "Computer Science"
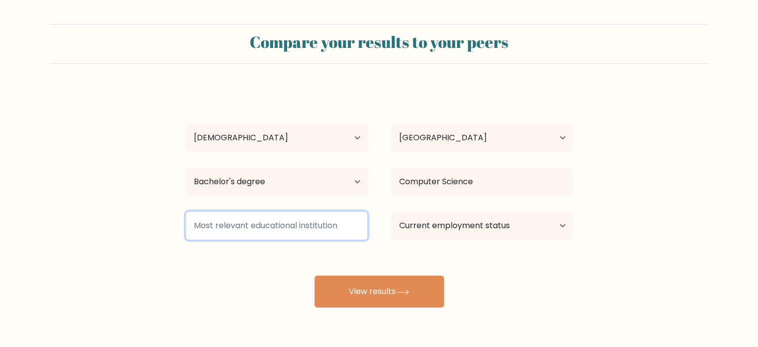
click at [241, 230] on input at bounding box center [276, 225] width 181 height 28
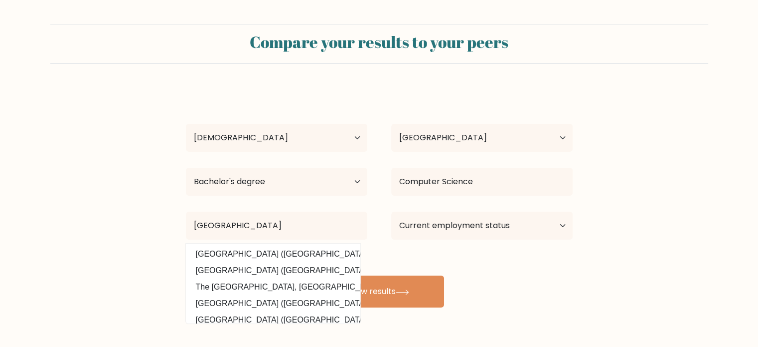
click at [255, 273] on option "Iraq University College (Iraq)" at bounding box center [273, 270] width 170 height 16
type input "[GEOGRAPHIC_DATA]"
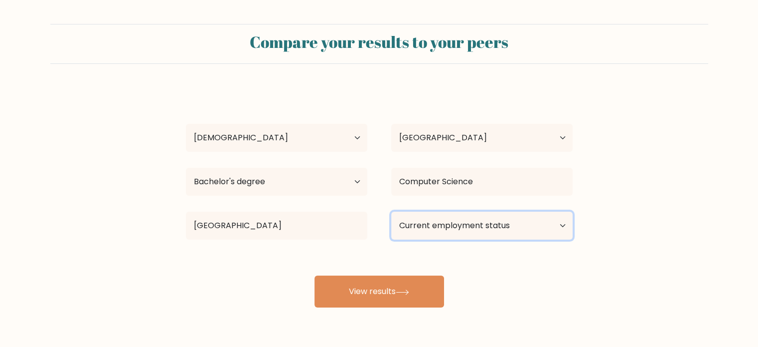
click at [457, 224] on select "Current employment status Employed Student Retired Other / prefer not to answer" at bounding box center [481, 225] width 181 height 28
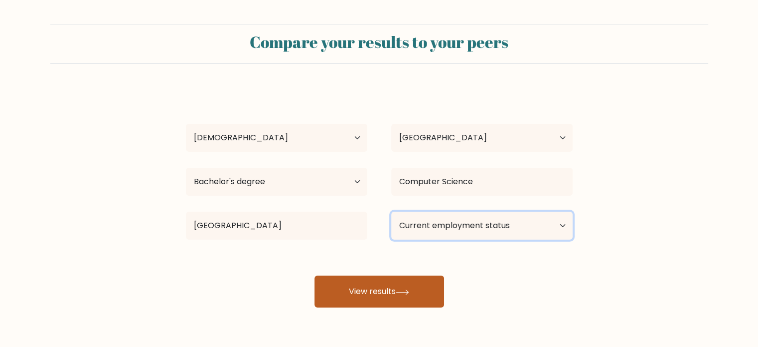
select select "other"
click at [391, 211] on select "Current employment status Employed Student Retired Other / prefer not to answer" at bounding box center [481, 225] width 181 height 28
click at [393, 292] on button "View results" at bounding box center [380, 291] width 130 height 32
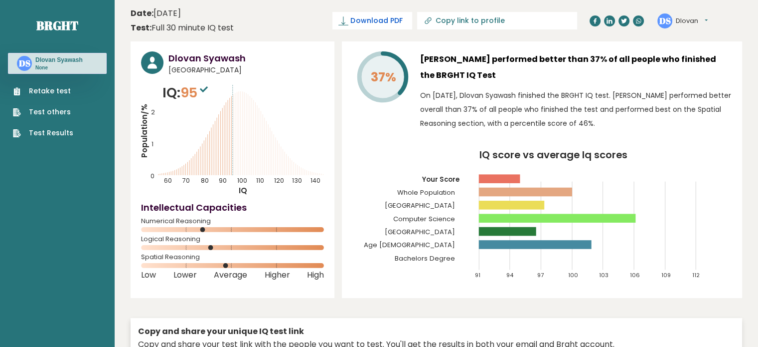
click at [402, 18] on span "Download PDF" at bounding box center [377, 20] width 52 height 10
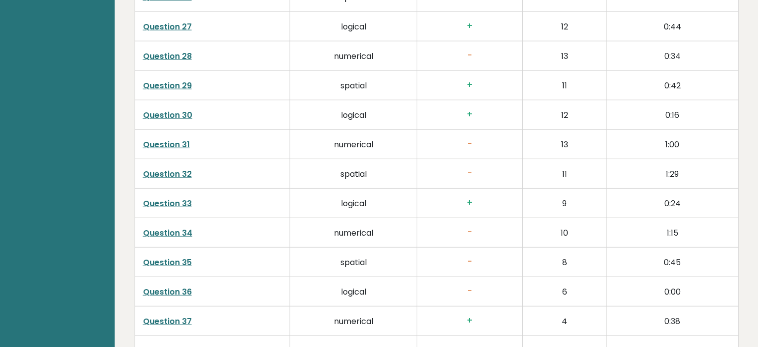
scroll to position [2610, 0]
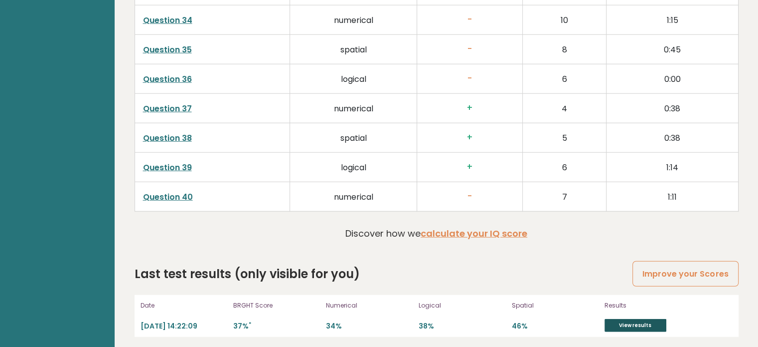
click at [627, 319] on link "View results" at bounding box center [636, 325] width 62 height 13
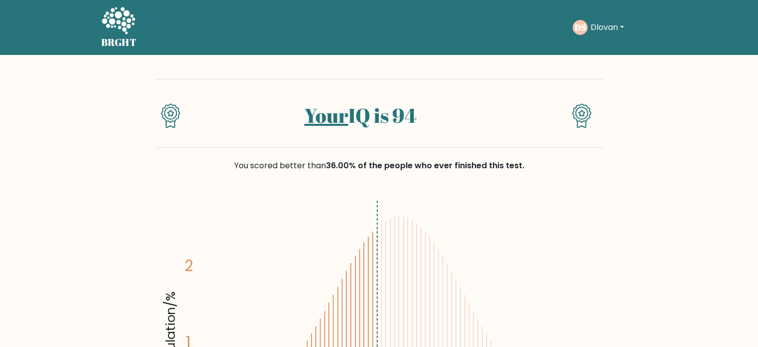
drag, startPoint x: 648, startPoint y: 204, endPoint x: 287, endPoint y: 124, distance: 369.8
click at [623, 26] on button "Dlovan" at bounding box center [607, 27] width 39 height 13
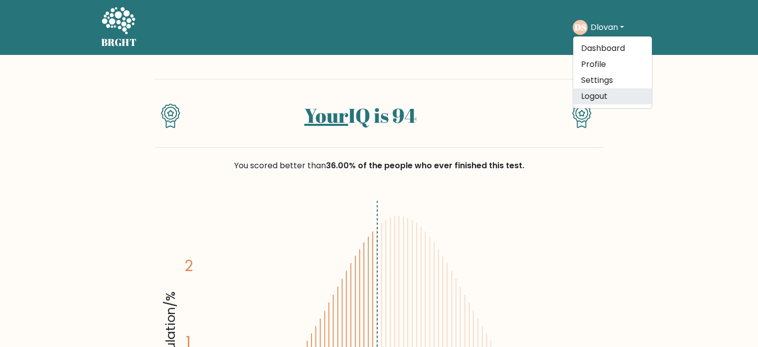
click at [596, 99] on link "Logout" at bounding box center [612, 96] width 79 height 16
